Goal: Task Accomplishment & Management: Complete application form

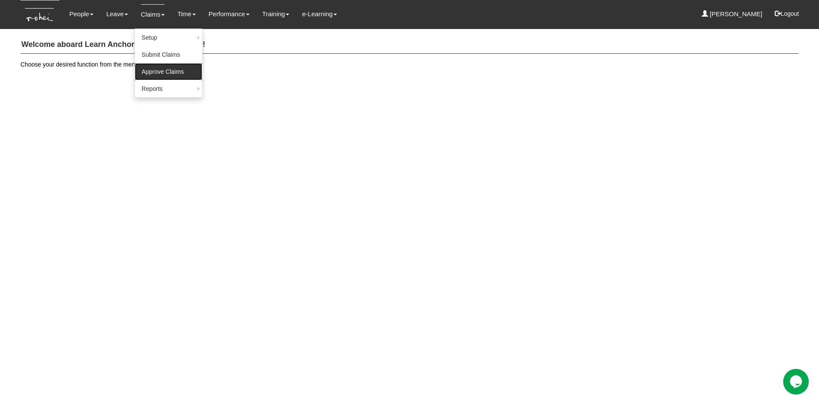
click at [152, 70] on link "Approve Claims" at bounding box center [168, 71] width 67 height 17
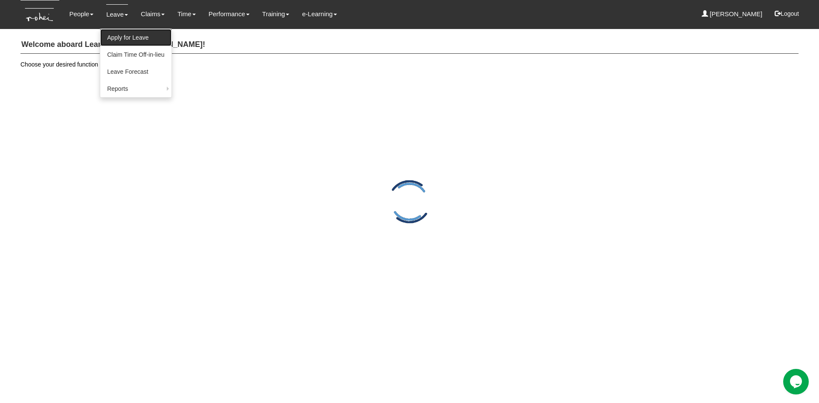
click at [116, 35] on link "Apply for Leave" at bounding box center [135, 37] width 71 height 17
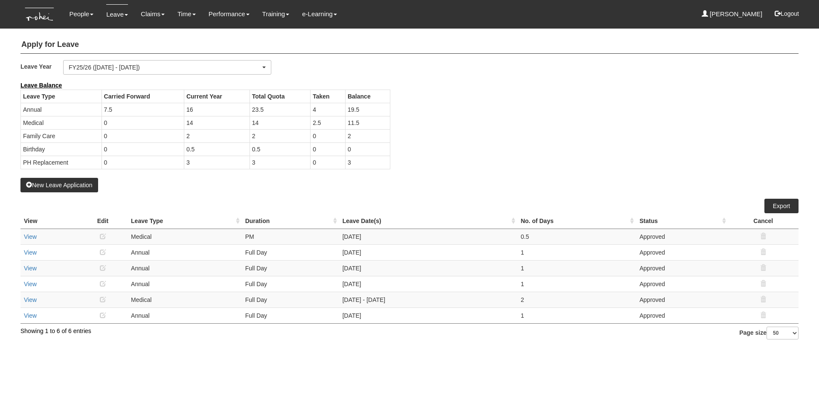
select select "50"
click at [66, 184] on button "New Leave Application" at bounding box center [59, 185] width 78 height 15
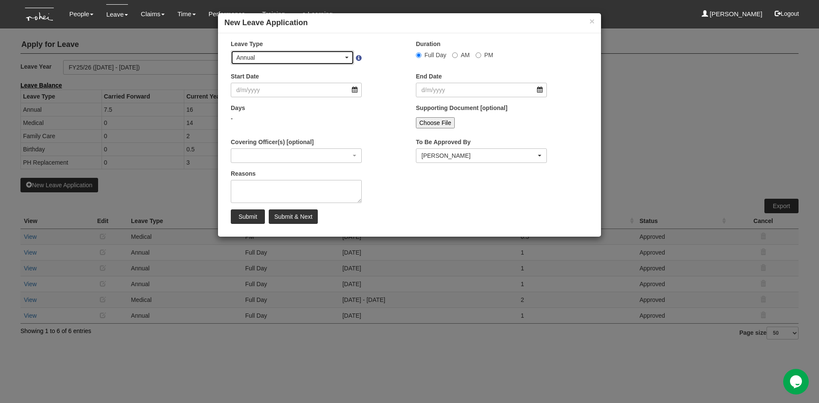
click at [347, 60] on div "Annual" at bounding box center [292, 57] width 112 height 9
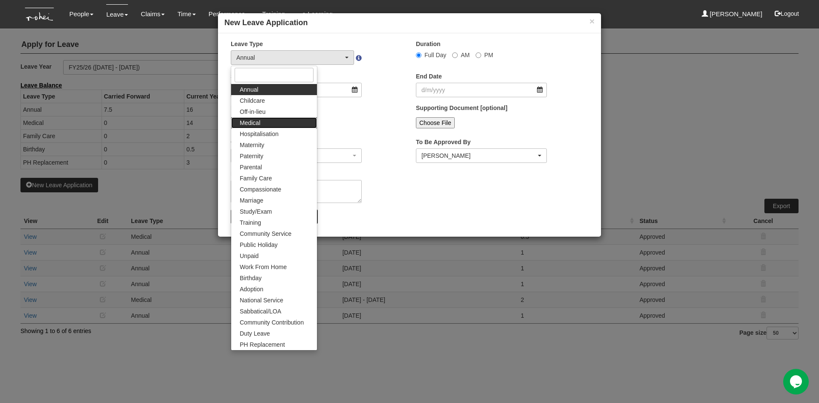
click at [280, 123] on link "Medical" at bounding box center [274, 122] width 86 height 11
select select "4"
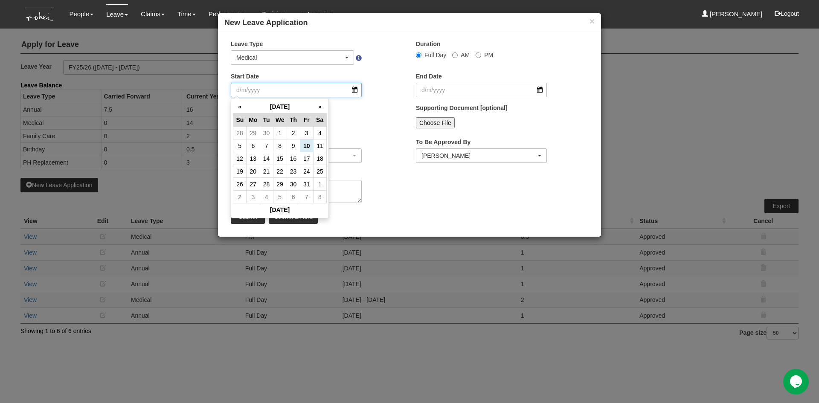
click at [354, 89] on input "Start Date" at bounding box center [296, 90] width 131 height 15
click at [297, 156] on td "16" at bounding box center [293, 158] width 13 height 13
type input "16/10/2025"
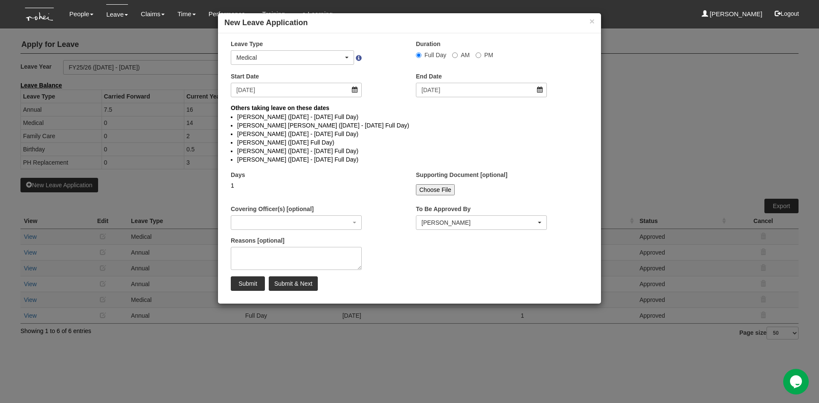
select select
click at [476, 55] on input "PM" at bounding box center [479, 55] width 6 height 6
radio input "true"
click at [266, 258] on textarea "Reasons [optional]" at bounding box center [296, 258] width 131 height 23
type textarea "Doctor Appointment"
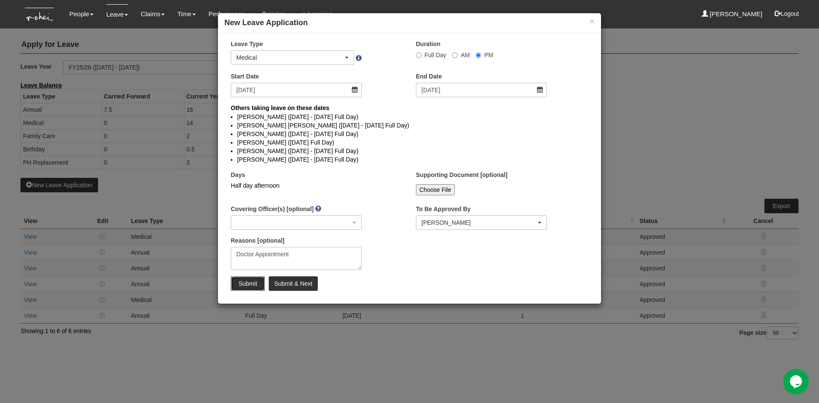
click at [241, 286] on input "Submit" at bounding box center [248, 283] width 34 height 15
select select "1"
radio input "true"
select select
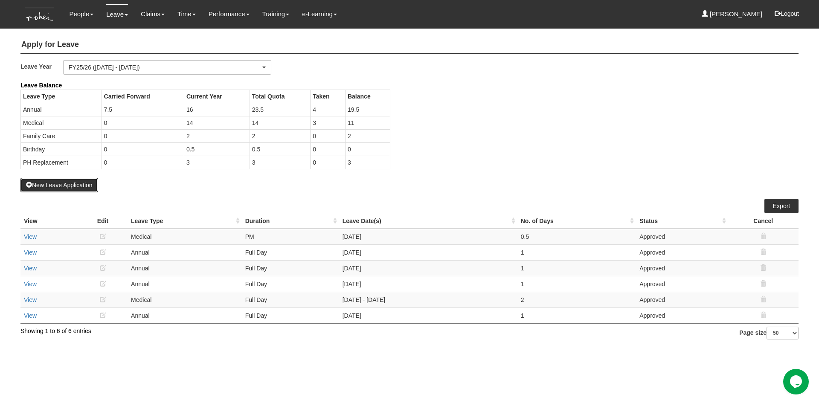
select select "50"
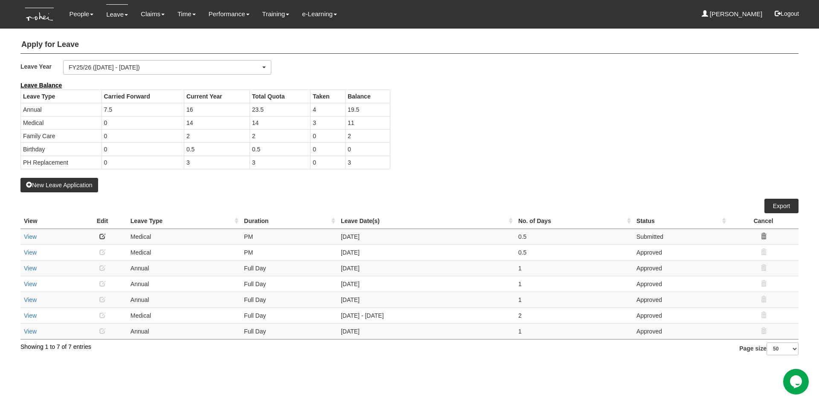
drag, startPoint x: 350, startPoint y: 110, endPoint x: 362, endPoint y: 110, distance: 11.9
click at [362, 110] on td "19.5" at bounding box center [367, 109] width 45 height 13
